Goal: Feedback & Contribution: Submit feedback/report problem

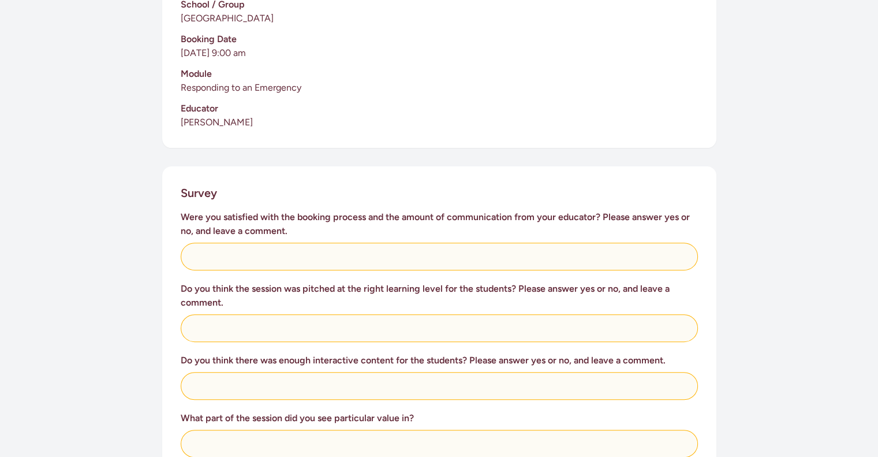
scroll to position [323, 0]
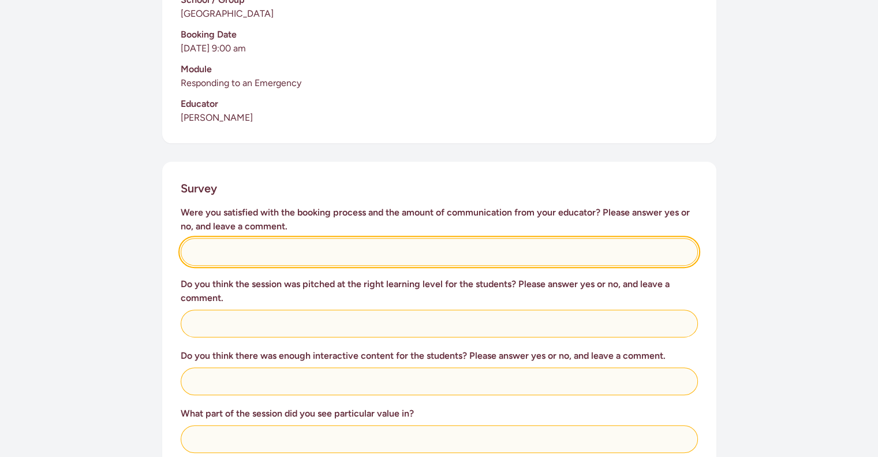
click at [213, 240] on input "text" at bounding box center [439, 252] width 517 height 28
type input "yes"
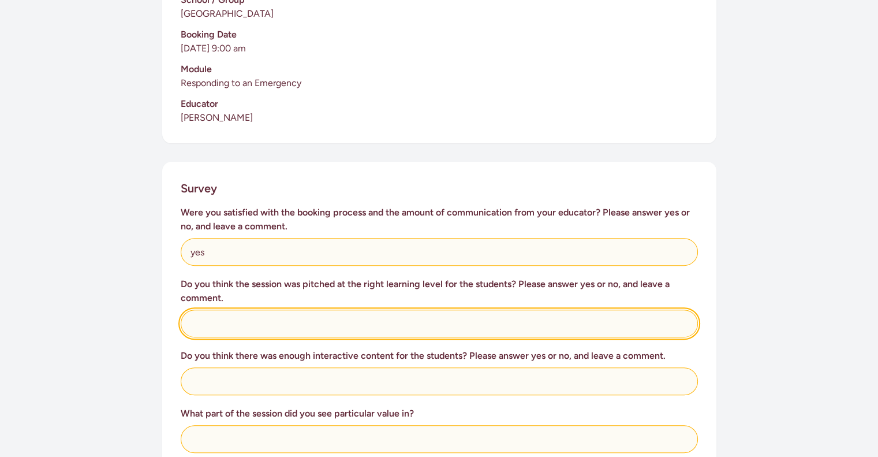
click at [224, 310] on input "text" at bounding box center [439, 324] width 517 height 28
type input "yes"
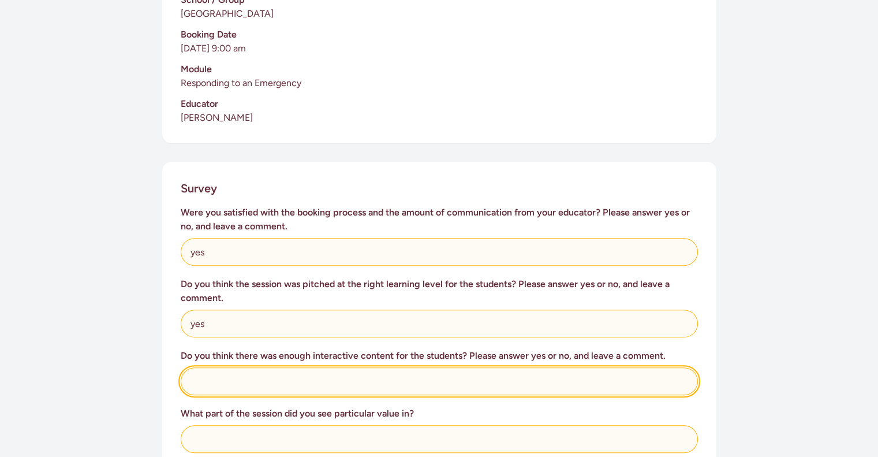
click at [223, 367] on input "text" at bounding box center [439, 381] width 517 height 28
type input "yes"
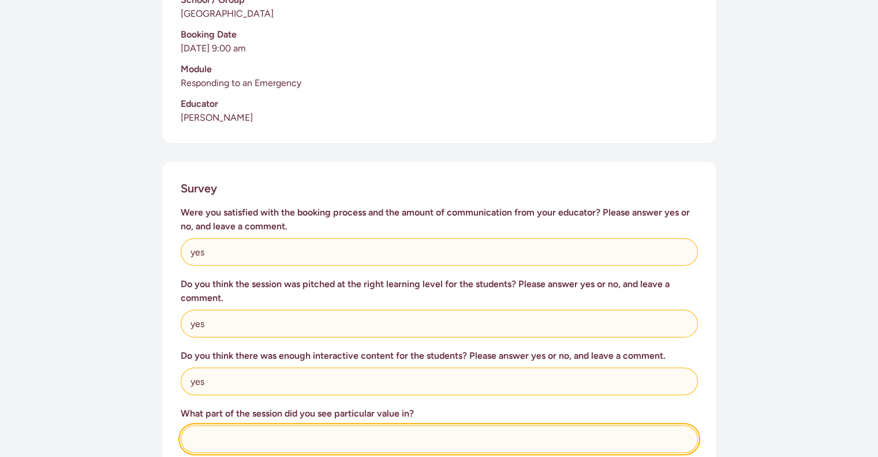
click at [217, 425] on input "text" at bounding box center [439, 439] width 517 height 28
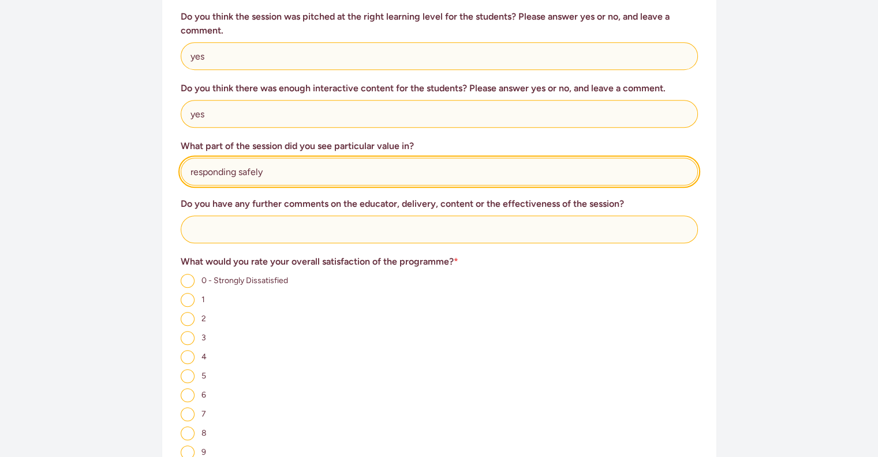
scroll to position [607, 0]
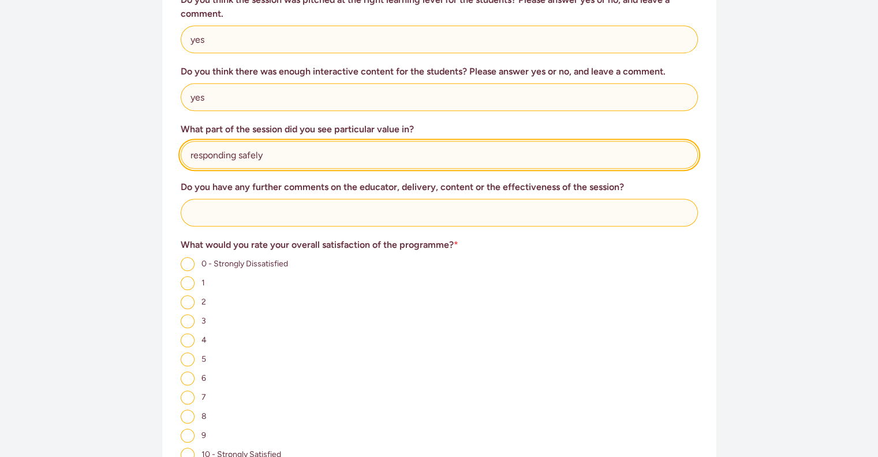
type input "responding safely"
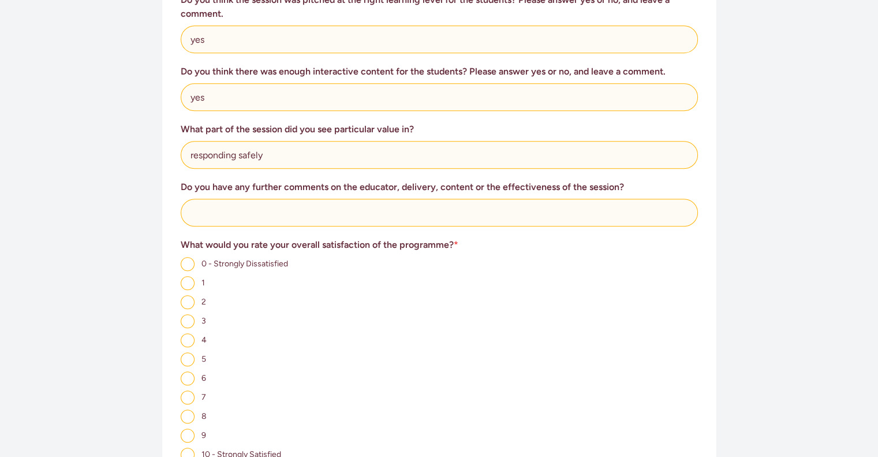
click at [188, 390] on input "7" at bounding box center [188, 397] width 14 height 14
radio input "true"
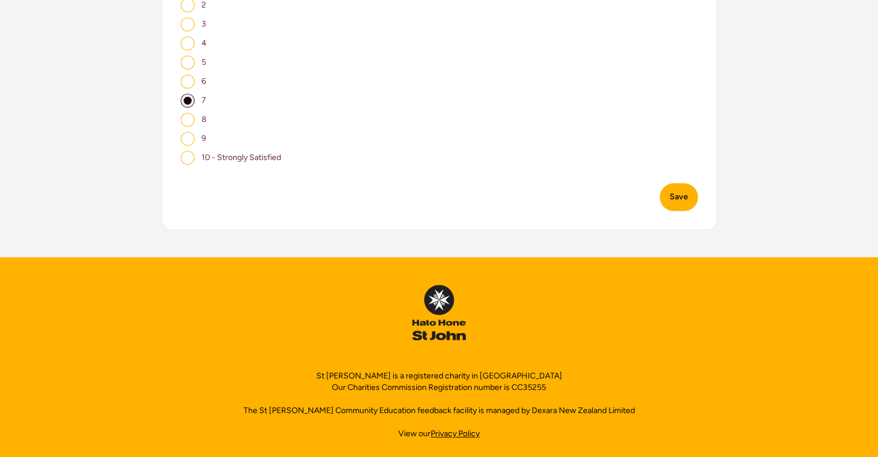
scroll to position [802, 0]
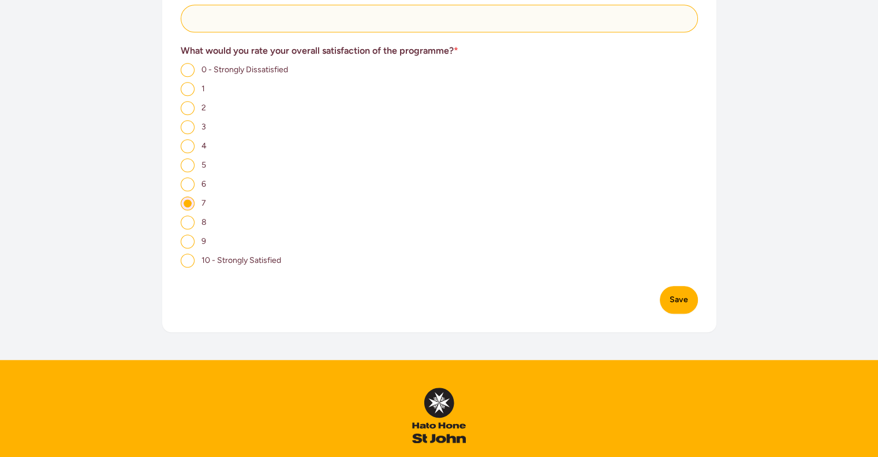
click at [679, 288] on button "Save" at bounding box center [679, 300] width 38 height 28
